Goal: Information Seeking & Learning: Find specific fact

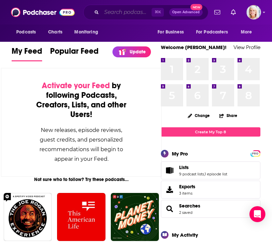
click at [110, 15] on input "Search podcasts, credits, & more..." at bounding box center [127, 12] width 50 height 11
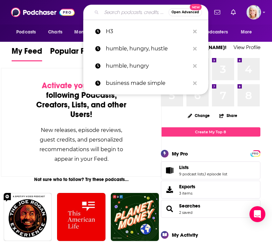
paste input "[PERSON_NAME]"
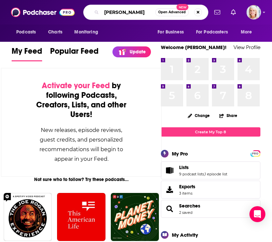
type input "[PERSON_NAME]"
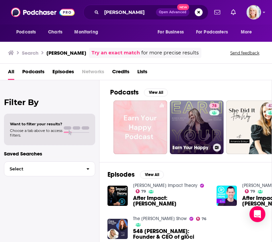
click at [197, 128] on link "78 Earn Your Happy" at bounding box center [197, 128] width 54 height 54
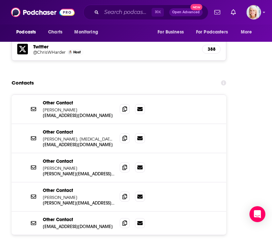
scroll to position [786, 0]
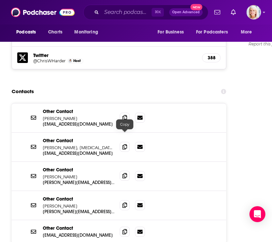
click at [124, 171] on span at bounding box center [125, 176] width 10 height 10
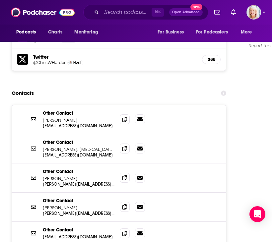
scroll to position [775, 0]
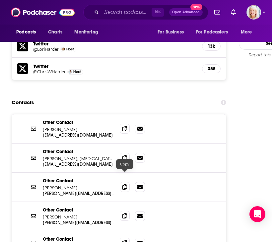
click at [122, 211] on span at bounding box center [125, 216] width 10 height 10
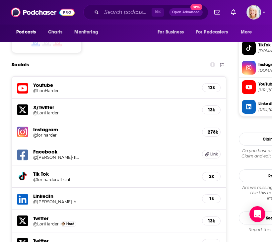
scroll to position [601, 0]
